Goal: Information Seeking & Learning: Find specific page/section

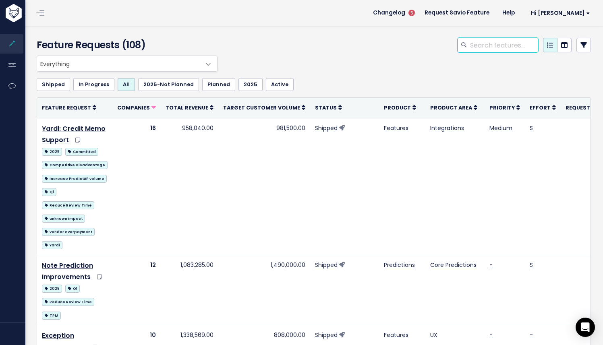
click at [495, 43] on input "search" at bounding box center [503, 45] width 69 height 14
type input "priority"
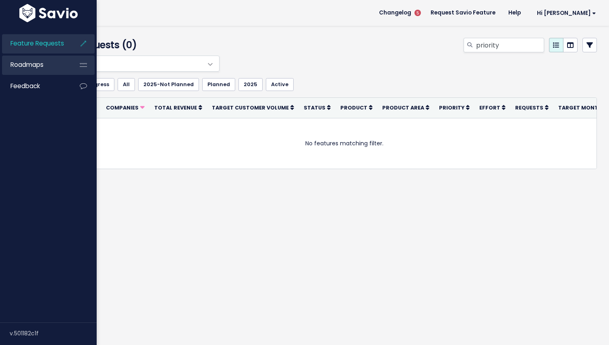
click at [37, 61] on span "Roadmaps" at bounding box center [26, 64] width 33 height 8
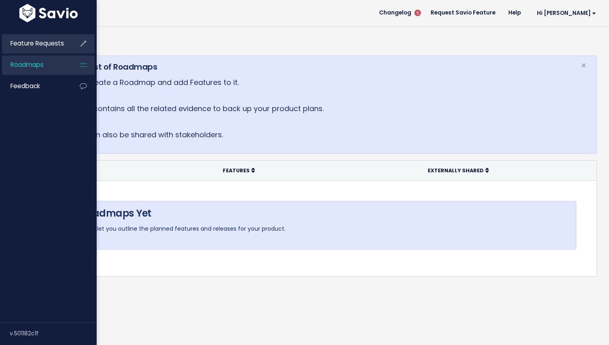
click at [18, 40] on span "Feature Requests" at bounding box center [37, 43] width 54 height 8
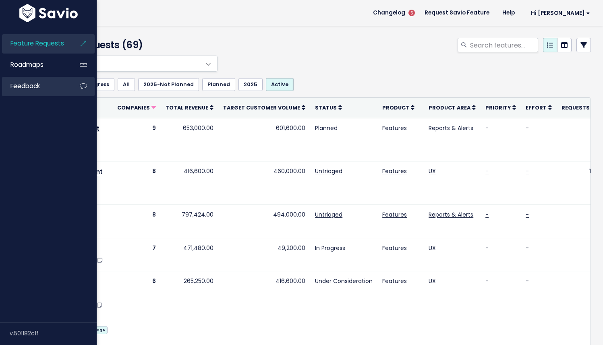
click at [35, 87] on span "Feedback" at bounding box center [24, 86] width 29 height 8
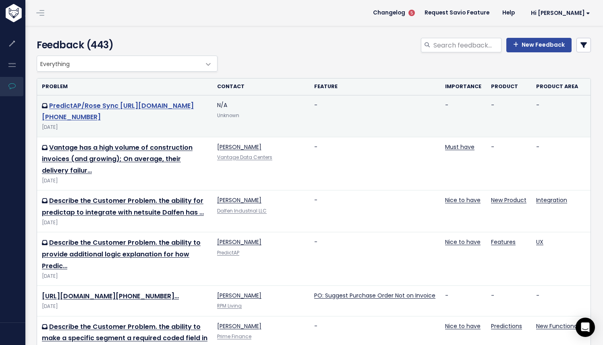
click at [104, 118] on link "PredictAP/Rose Sync [URL][DOMAIN_NAME][PHONE_NUMBER]" at bounding box center [118, 111] width 152 height 21
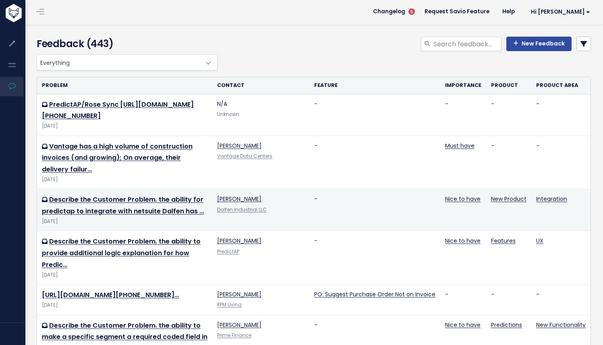
scroll to position [2, 0]
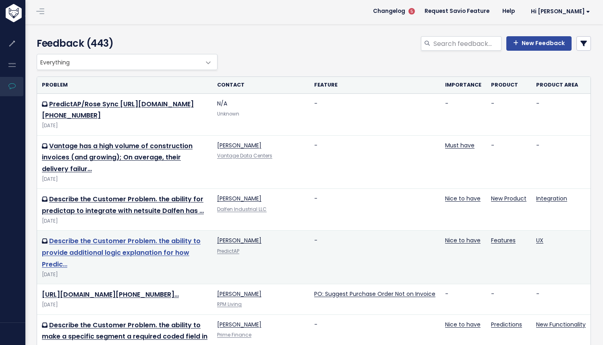
click at [137, 264] on link "Describe the Customer Problem. the ability to provide additional logic explanat…" at bounding box center [121, 252] width 159 height 33
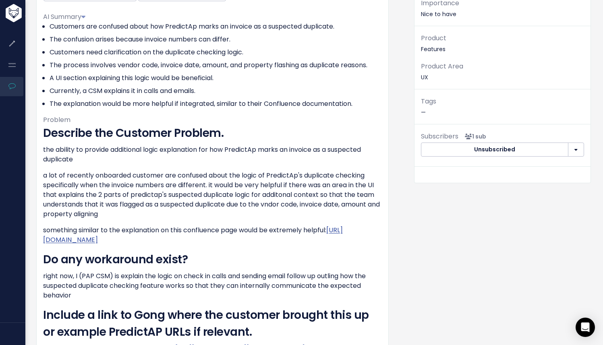
scroll to position [239, 0]
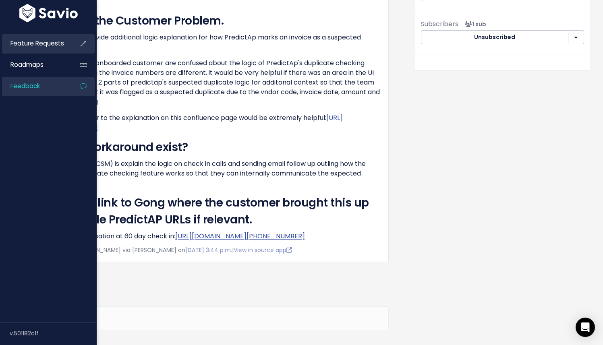
click at [34, 48] on link "Feature Requests" at bounding box center [34, 43] width 65 height 19
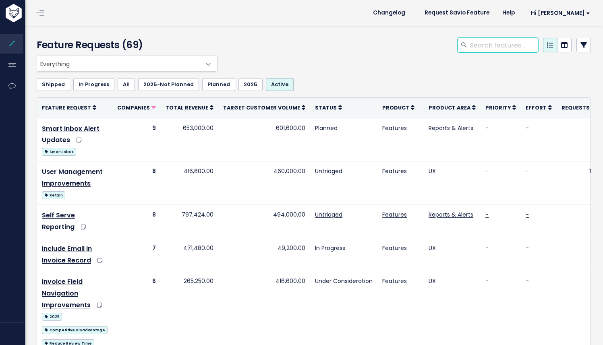
click at [489, 43] on input "search" at bounding box center [503, 45] width 69 height 14
type input "field"
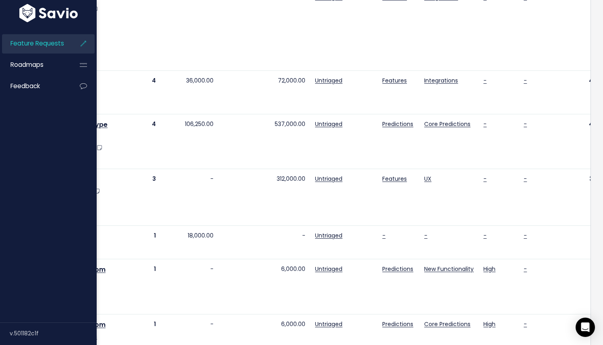
scroll to position [122, 0]
